Goal: Register for event/course

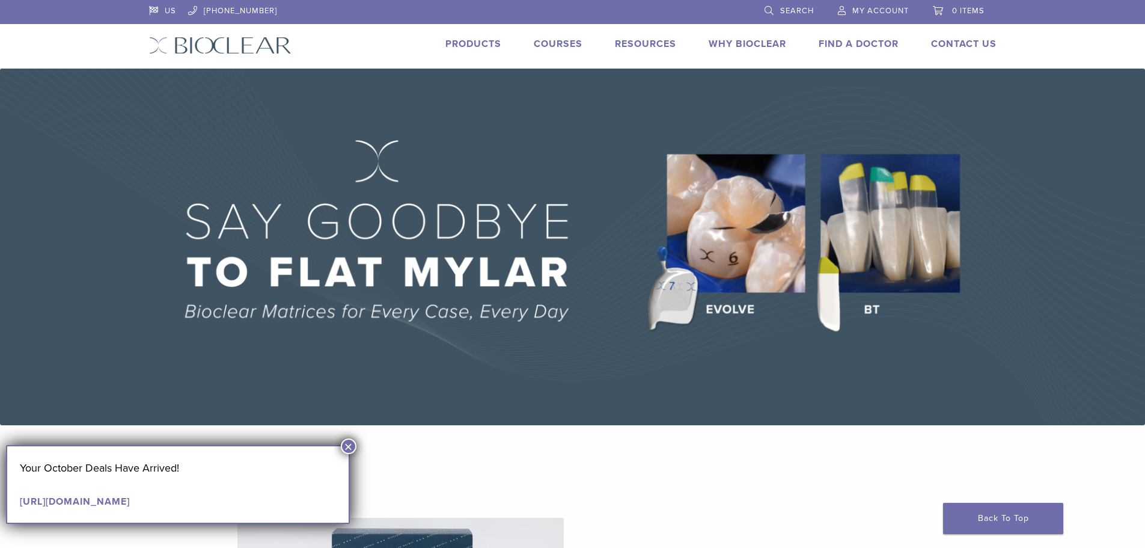
click at [564, 44] on link "Courses" at bounding box center [558, 44] width 49 height 12
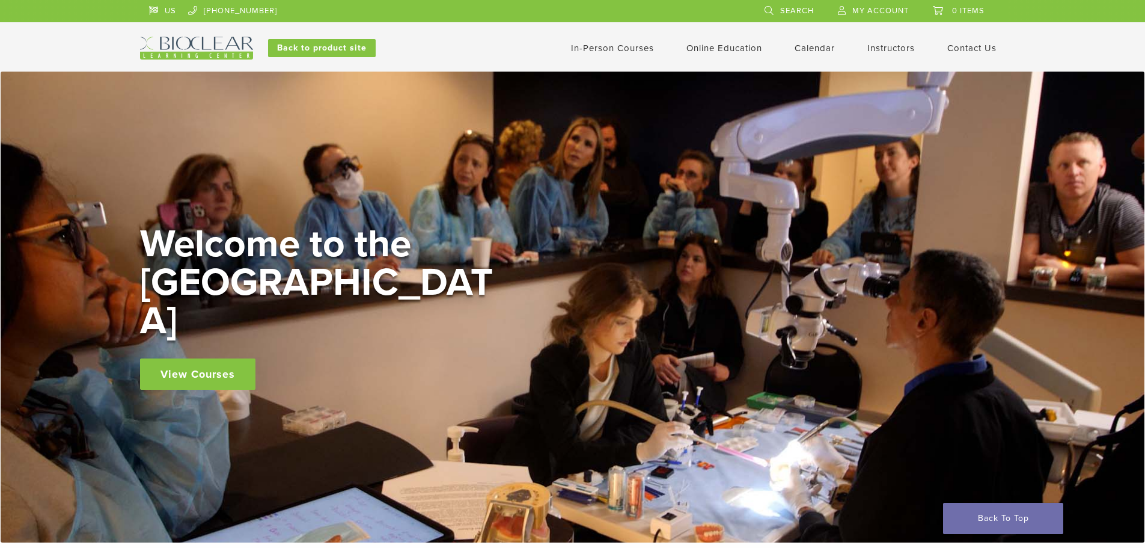
click at [645, 49] on link "In-Person Courses" at bounding box center [612, 48] width 83 height 11
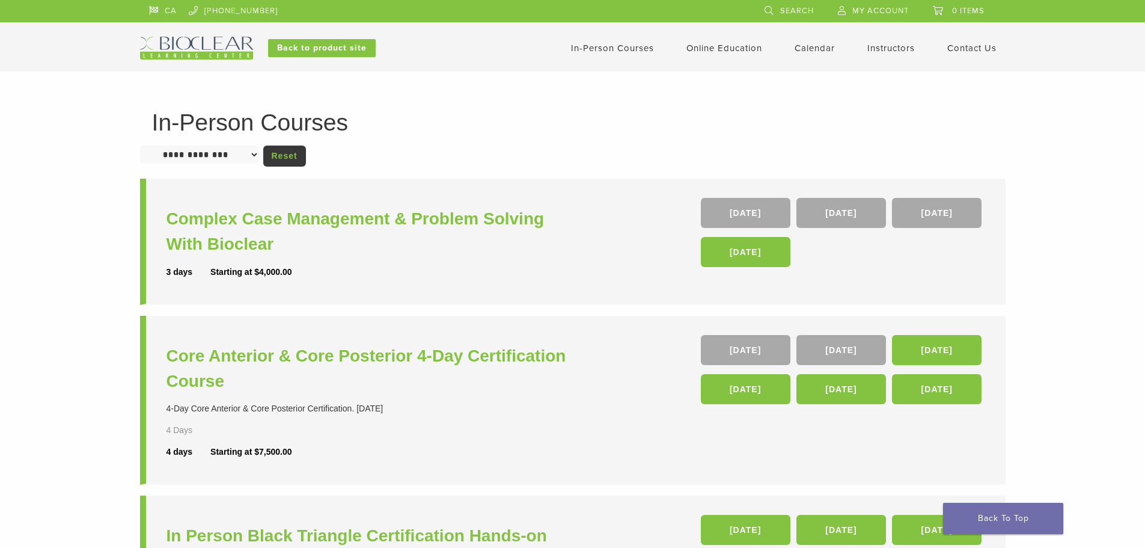
click at [802, 46] on link "Calendar" at bounding box center [815, 48] width 40 height 11
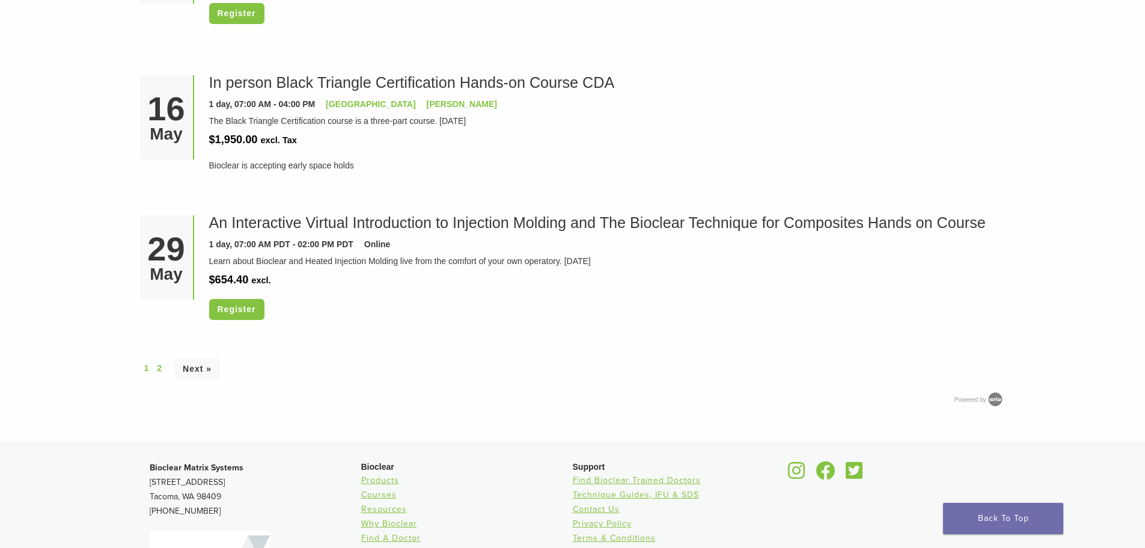
scroll to position [3306, 0]
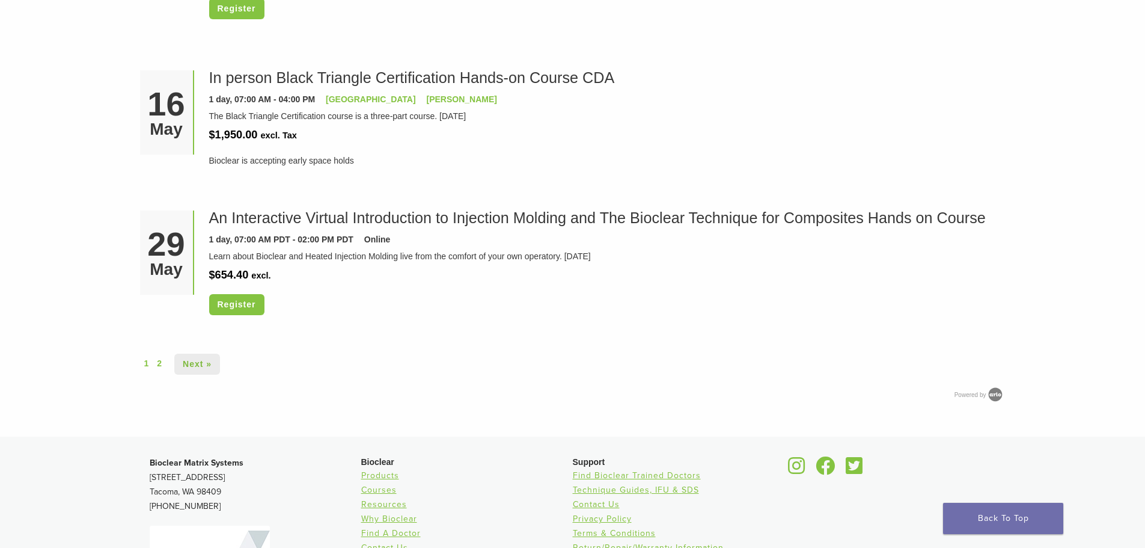
click at [194, 363] on link "Next »" at bounding box center [197, 363] width 46 height 21
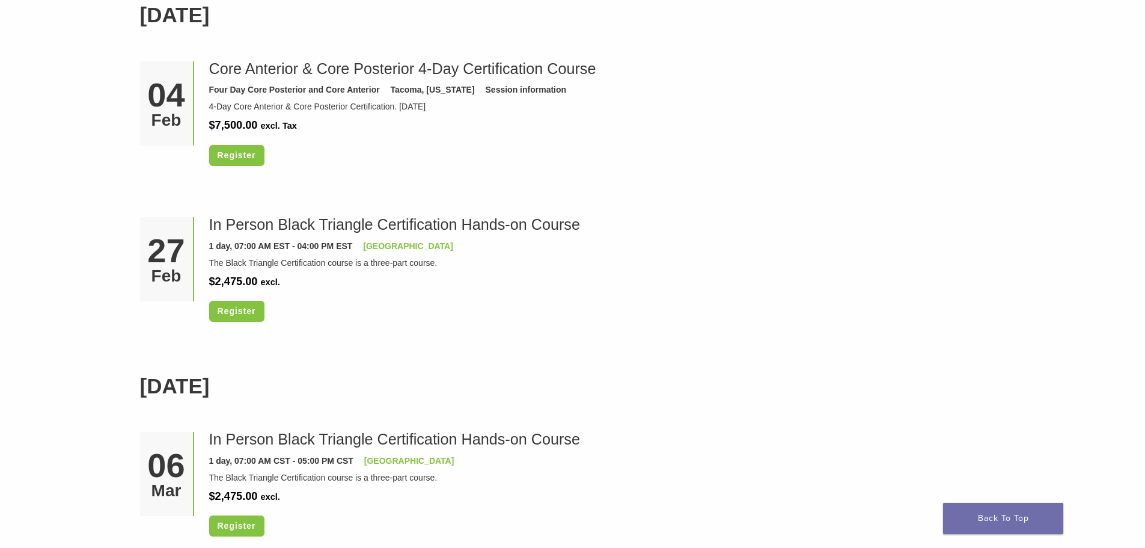
scroll to position [1618, 0]
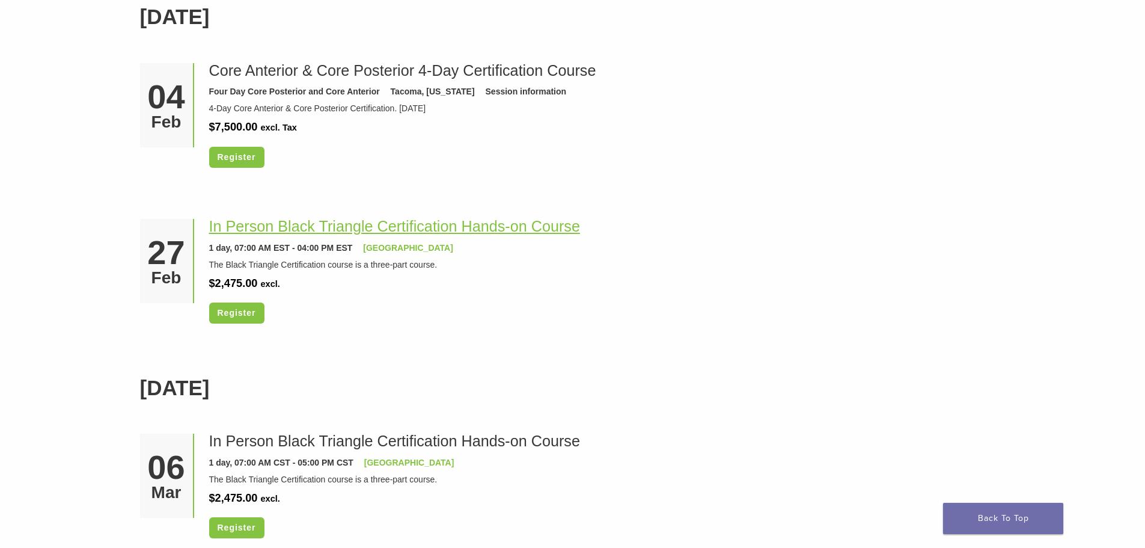
click at [362, 228] on link "In Person Black Triangle Certification Hands-on Course" at bounding box center [394, 226] width 371 height 17
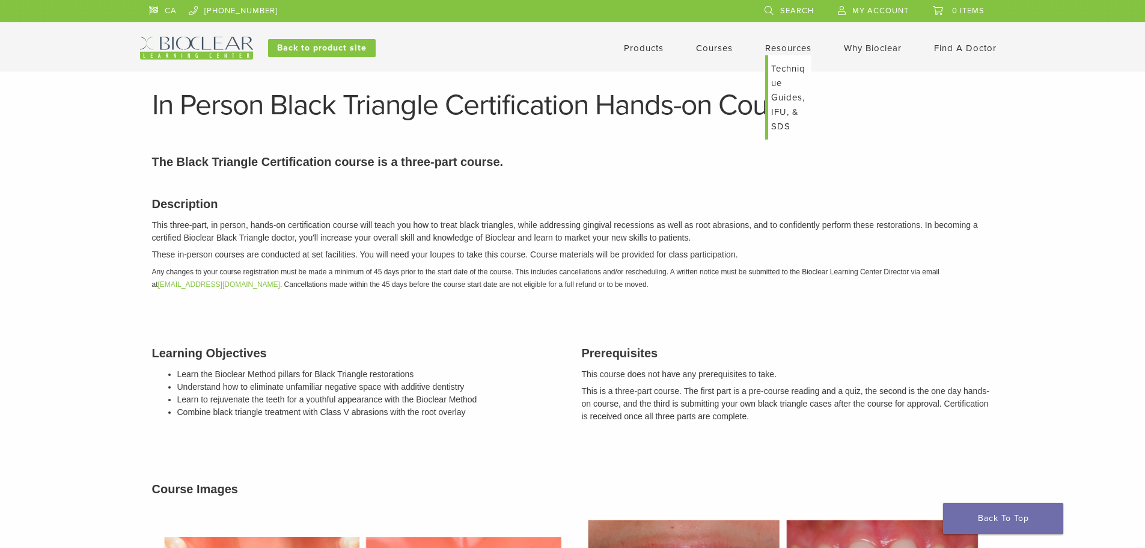
click at [787, 67] on link "Technique Guides, IFU, & SDS" at bounding box center [789, 97] width 43 height 84
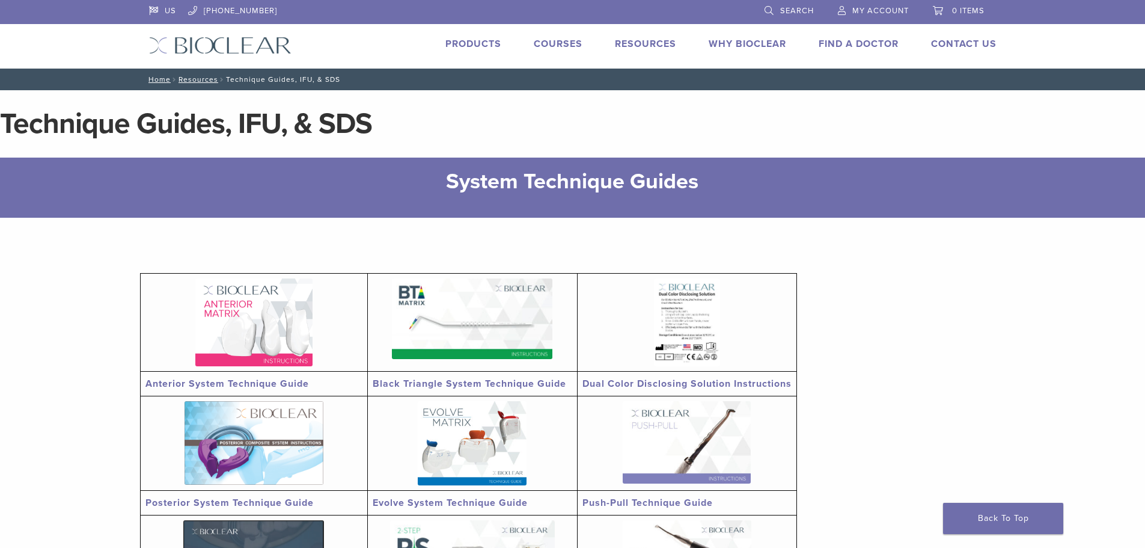
click at [563, 43] on link "Courses" at bounding box center [558, 44] width 49 height 12
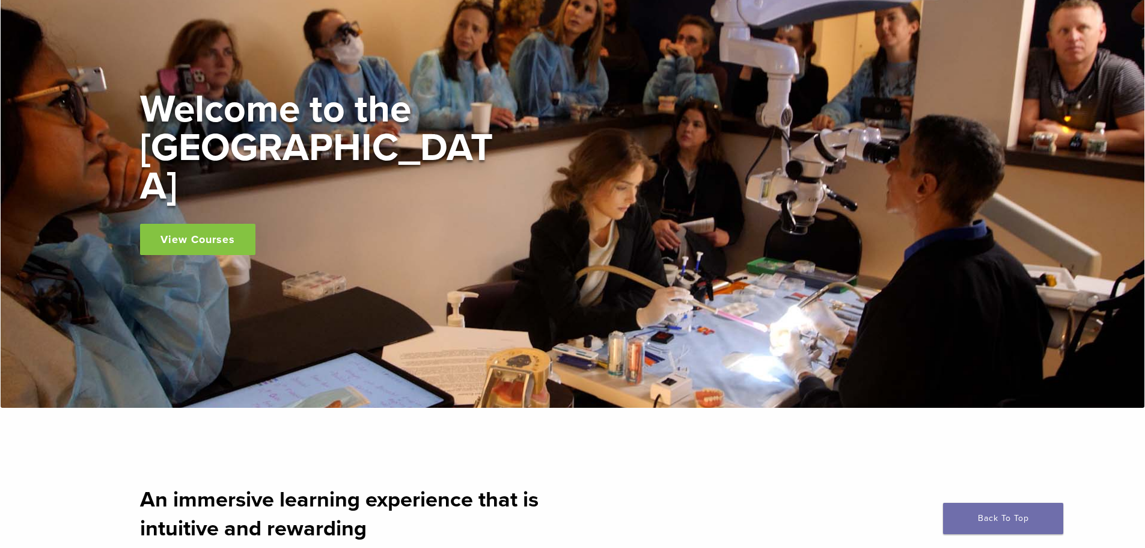
scroll to position [180, 0]
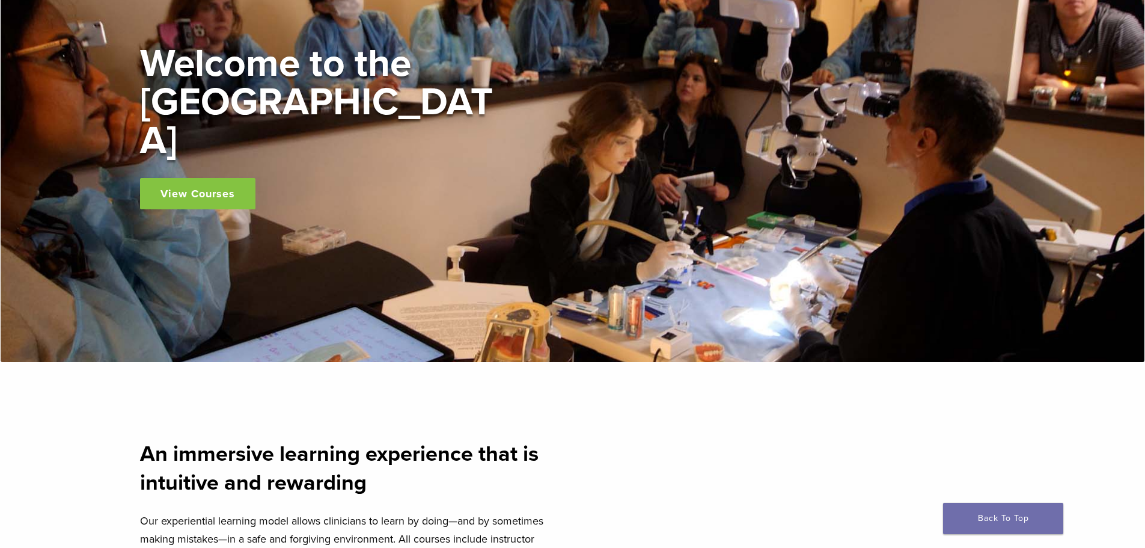
click at [204, 178] on link "View Courses" at bounding box center [197, 193] width 115 height 31
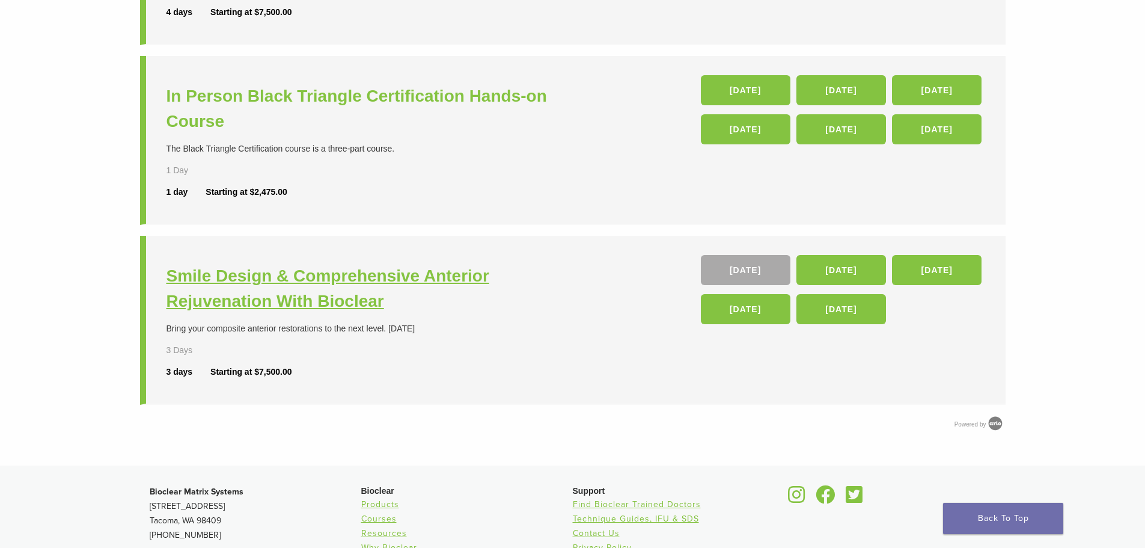
scroll to position [464, 0]
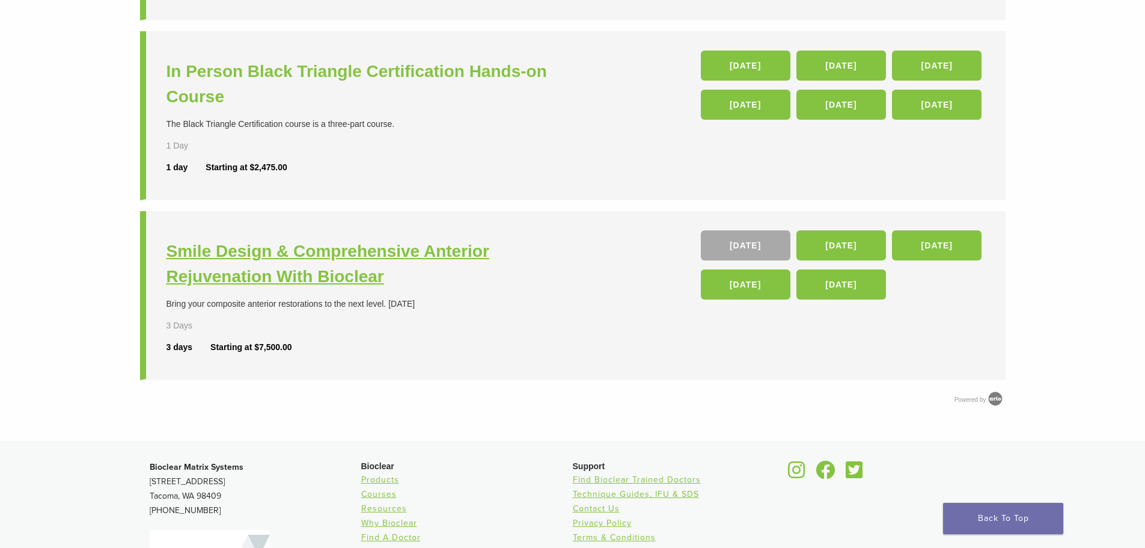
click at [291, 254] on h3 "Smile Design & Comprehensive Anterior Rejuvenation With Bioclear" at bounding box center [371, 264] width 409 height 50
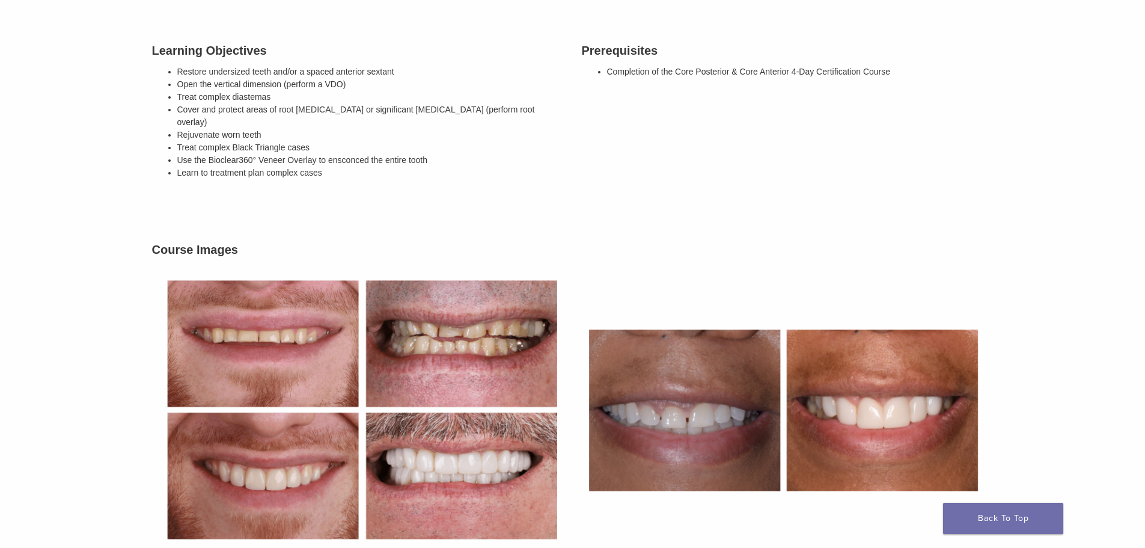
scroll to position [421, 0]
